Goal: Use online tool/utility: Utilize a website feature to perform a specific function

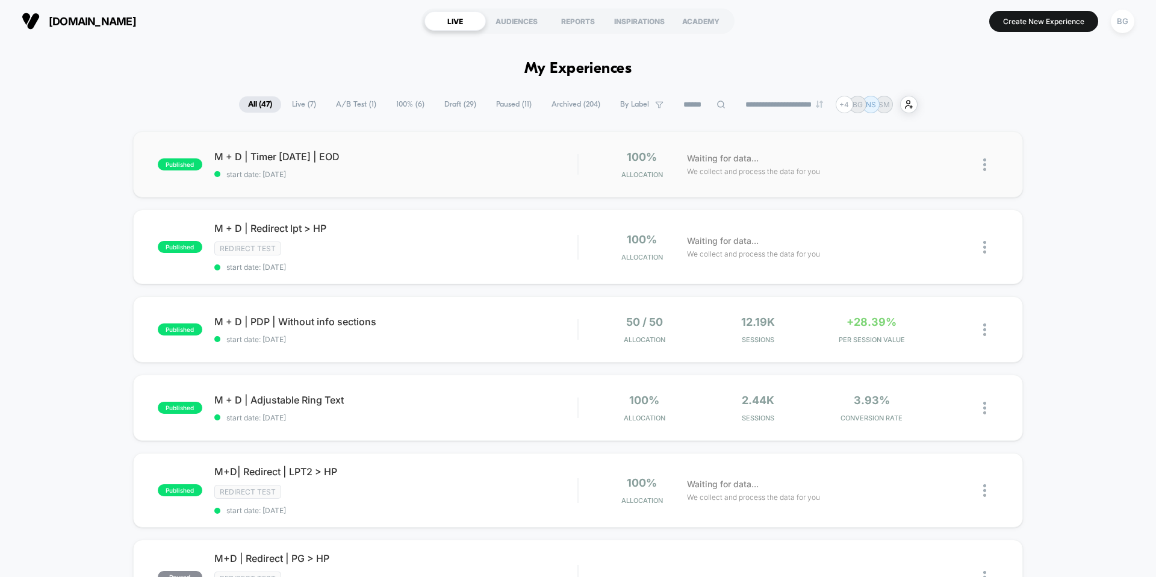
click at [361, 188] on div "published M + D | Timer Labor Day | EOD start date: 9/4/2025 100% Allocation Wa…" at bounding box center [578, 164] width 890 height 66
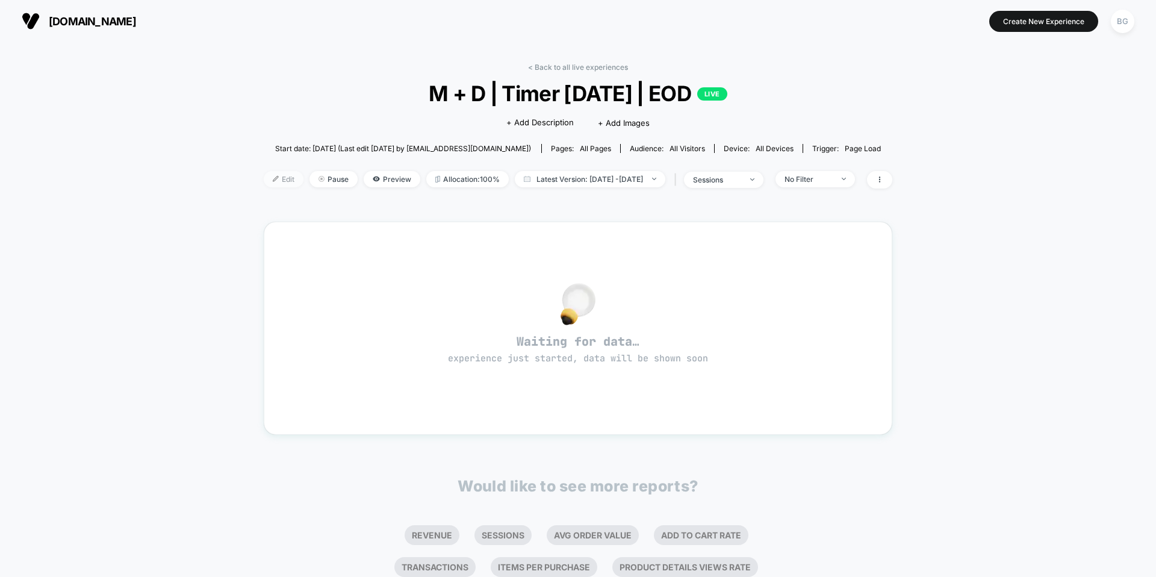
click at [273, 181] on img at bounding box center [276, 179] width 6 height 6
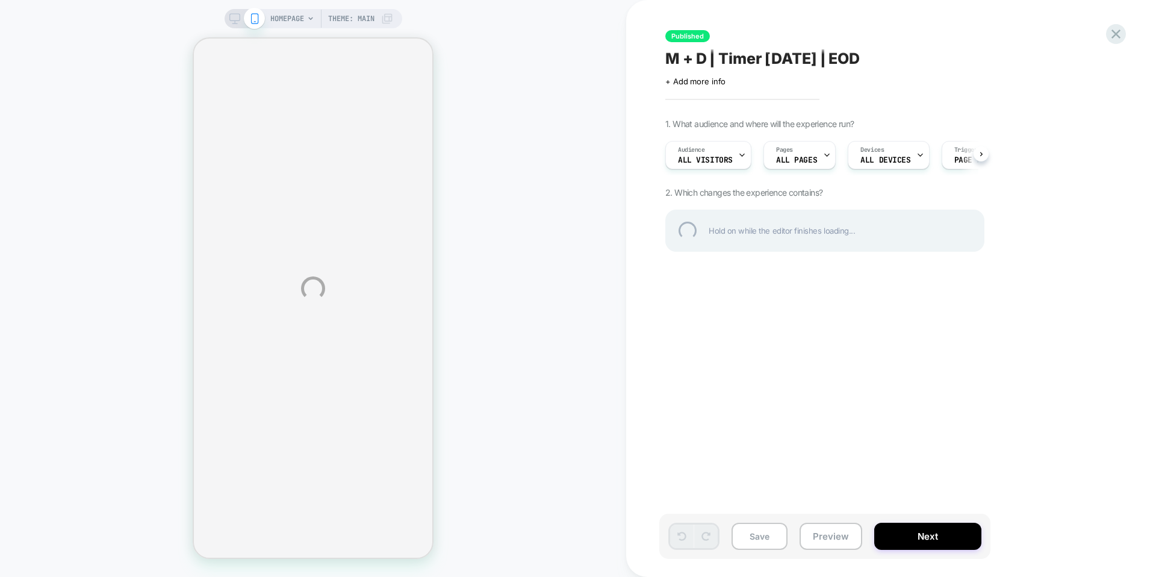
click at [797, 161] on div "HOMEPAGE Theme: MAIN Published M + D | Timer Labor Day | EOD Click to edit expe…" at bounding box center [578, 288] width 1156 height 577
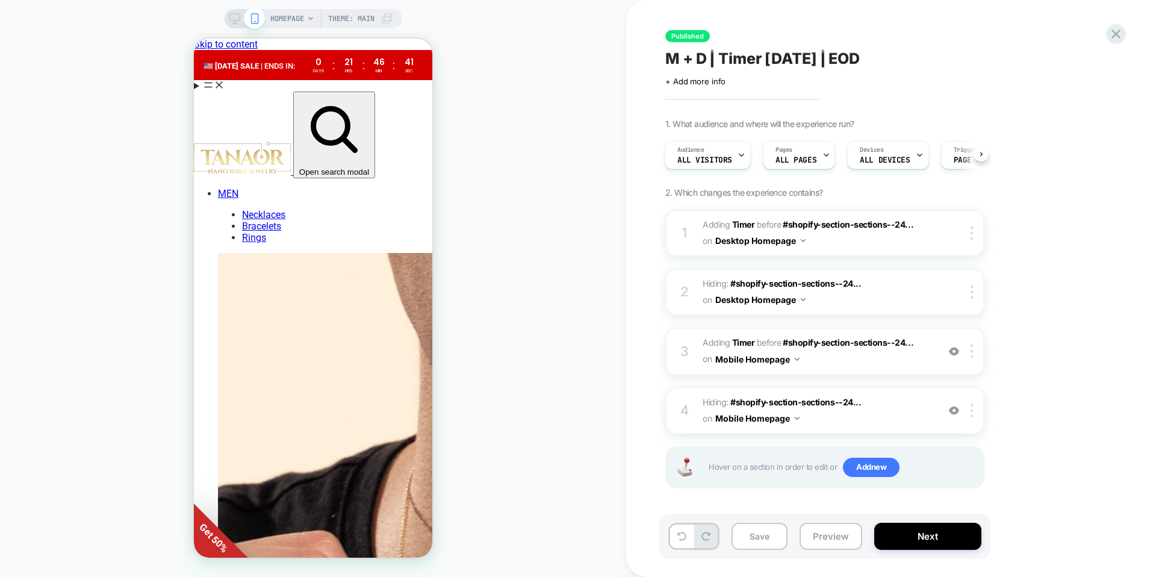
click at [0, 0] on span "ALL PAGES" at bounding box center [0, 0] width 0 height 0
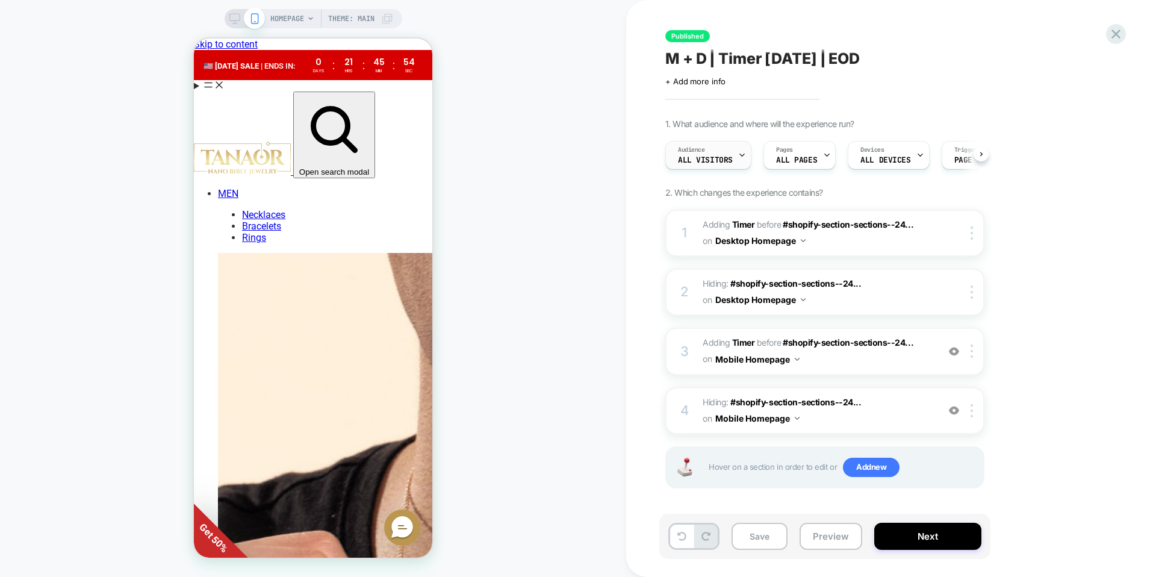
click at [727, 158] on span "All Visitors" at bounding box center [705, 160] width 55 height 8
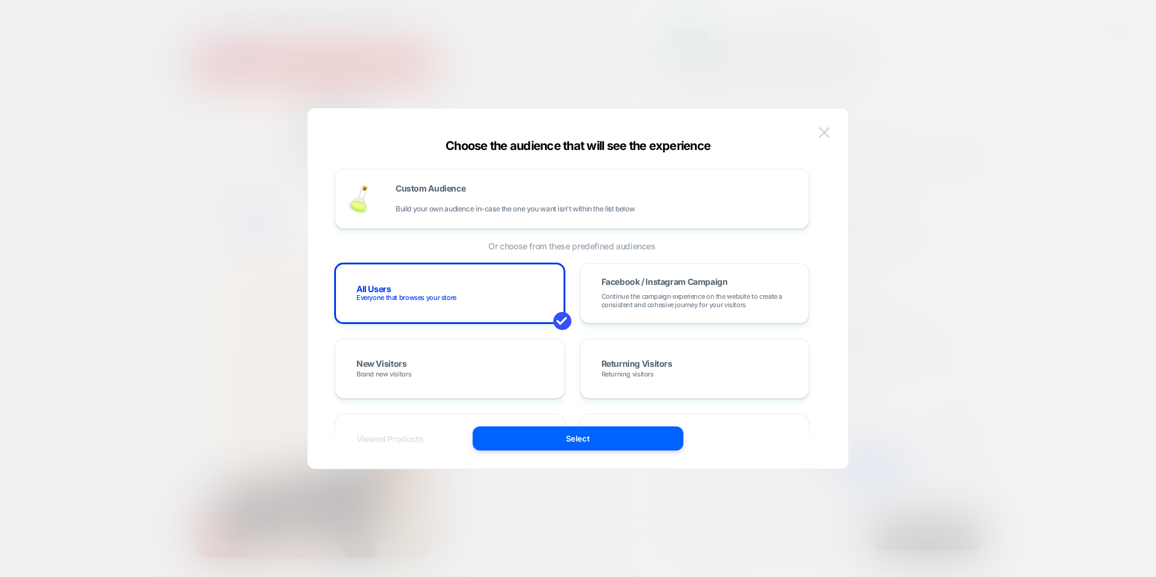
click at [820, 134] on img at bounding box center [824, 132] width 11 height 10
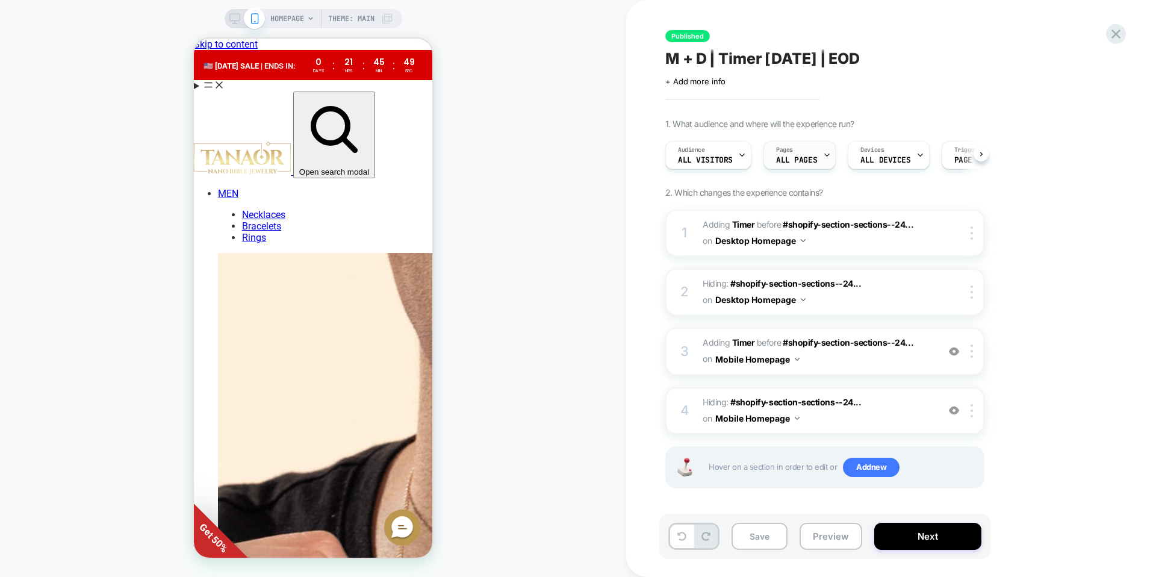
click at [0, 0] on span "ALL PAGES" at bounding box center [0, 0] width 0 height 0
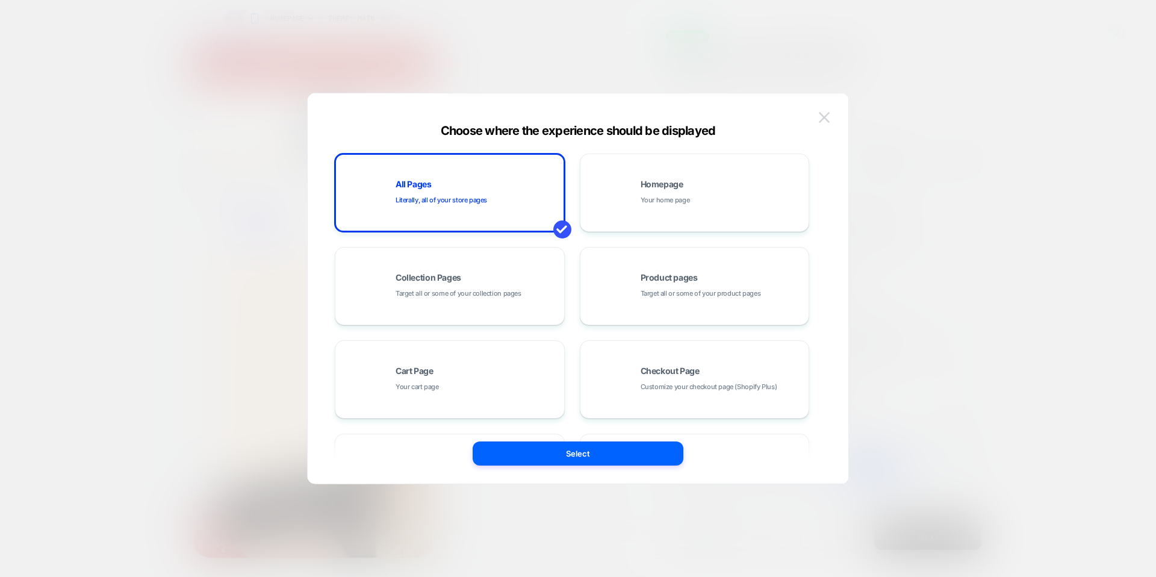
click at [820, 113] on img at bounding box center [824, 117] width 11 height 10
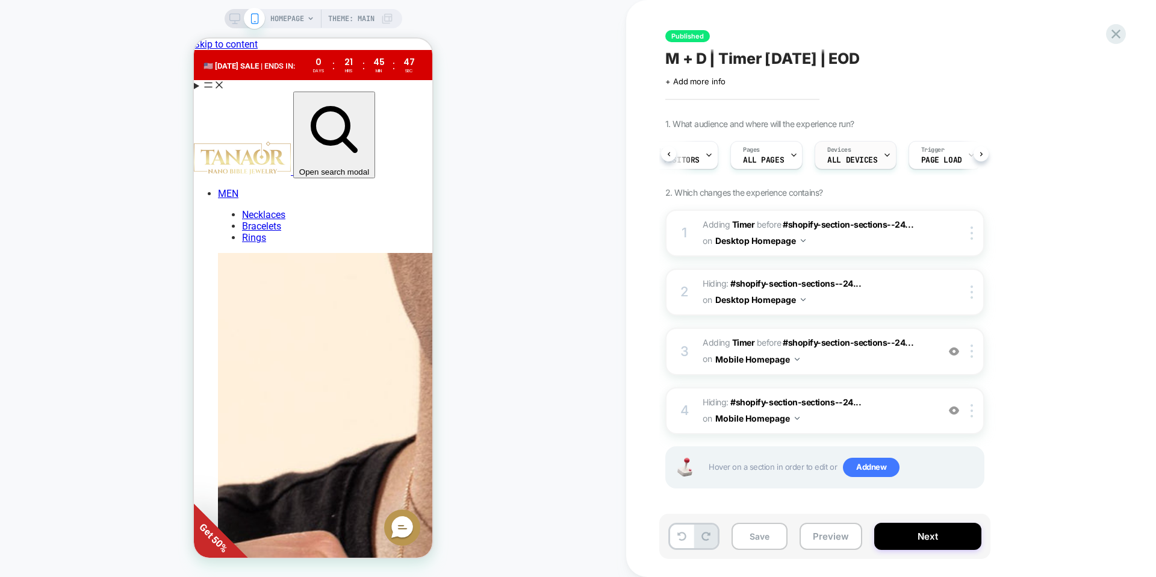
scroll to position [0, 73]
click at [837, 156] on div "Devices ALL DEVICES" at bounding box center [812, 154] width 74 height 27
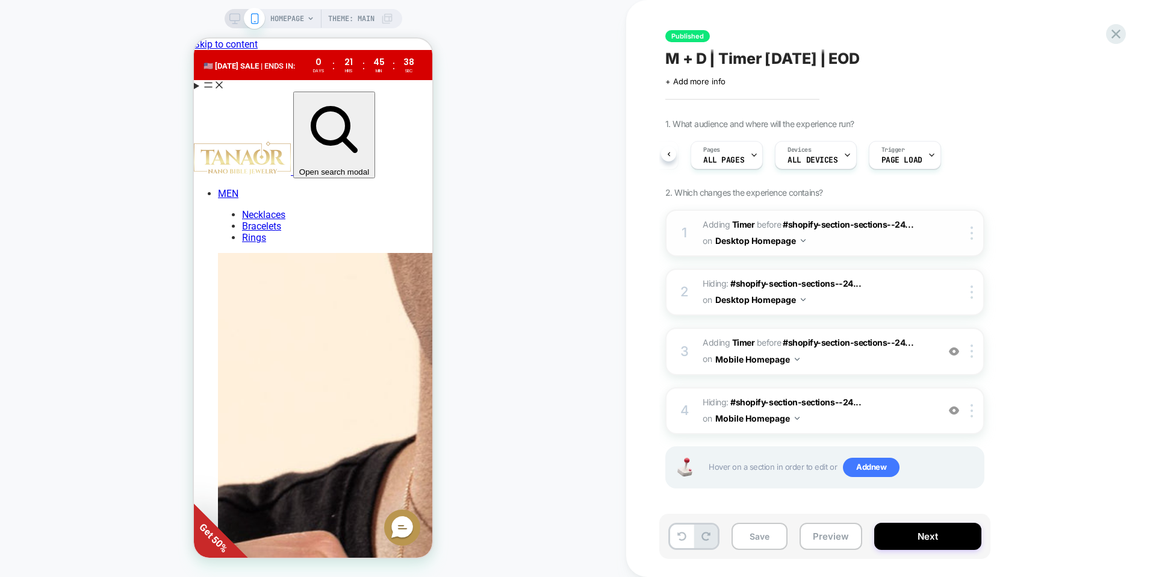
click at [920, 245] on span "#_loomi_addon_1756973702405 Adding Timer BEFORE #shopify-section-sections--24..…" at bounding box center [816, 233] width 229 height 33
click at [233, 19] on icon at bounding box center [234, 18] width 11 height 11
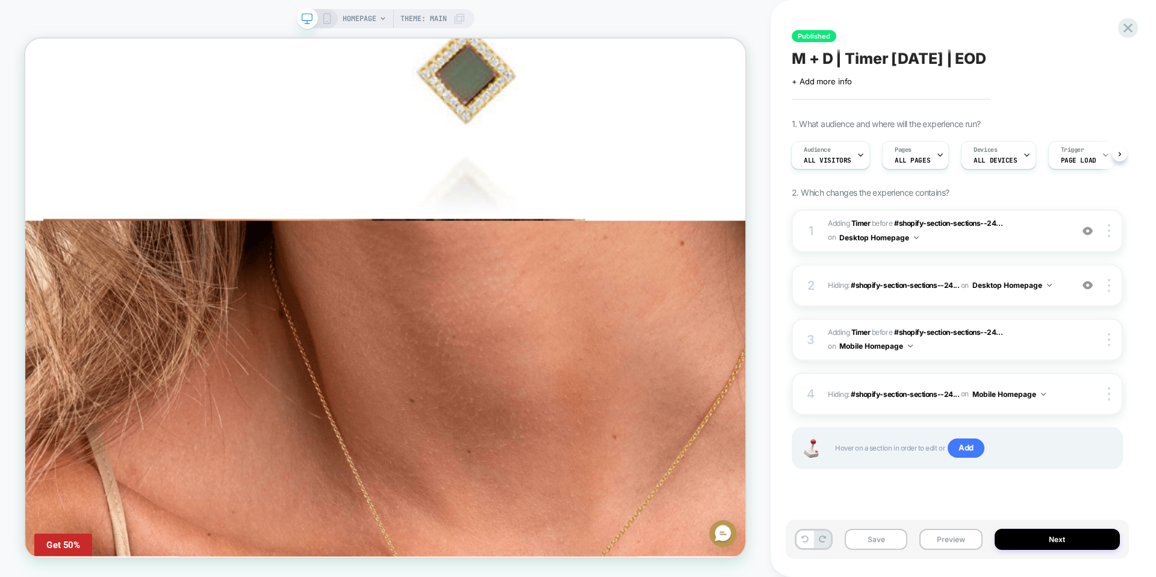
scroll to position [3746, 0]
